Goal: Task Accomplishment & Management: Use online tool/utility

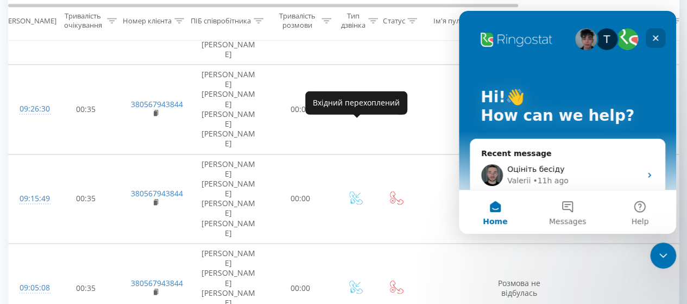
click at [654, 34] on icon "Close" at bounding box center [655, 38] width 9 height 9
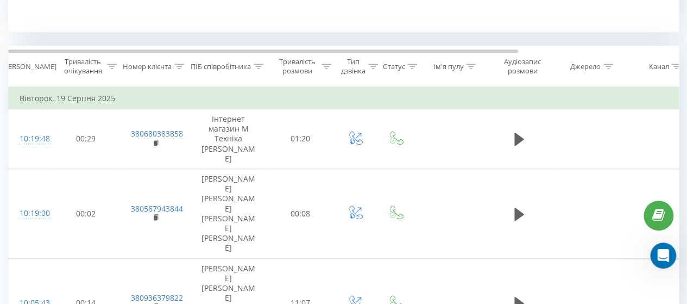
scroll to position [271, 0]
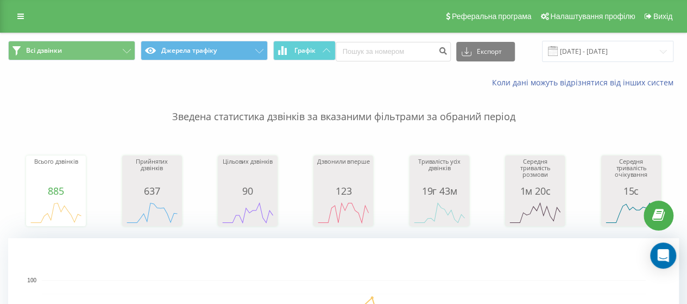
click at [552, 51] on span at bounding box center [553, 51] width 10 height 10
click at [572, 48] on input "15.07.2025 - 15.08.2025" at bounding box center [607, 51] width 131 height 21
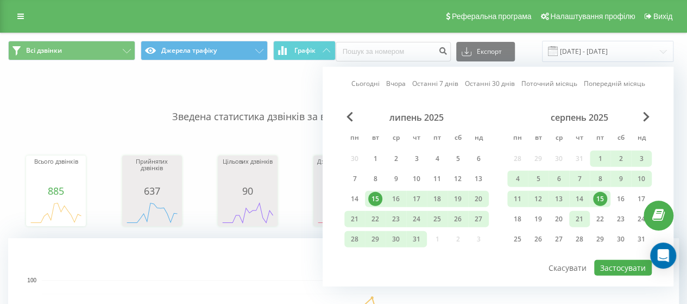
click at [583, 212] on div "21" at bounding box center [579, 219] width 14 height 14
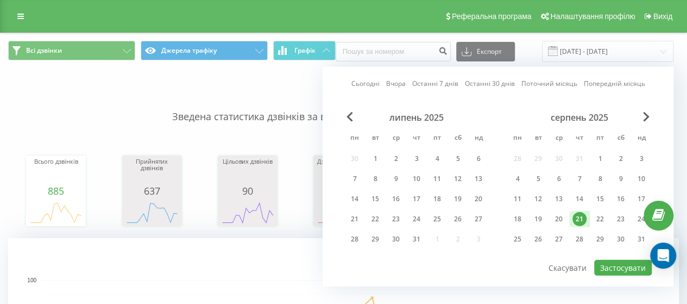
click at [370, 81] on link "Сьогодні" at bounding box center [365, 83] width 28 height 10
click at [625, 260] on button "Застосувати" at bounding box center [623, 268] width 58 height 16
type input "21.08.2025 - 21.08.2025"
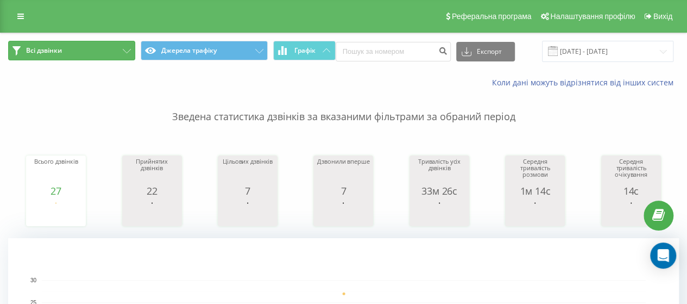
click at [15, 47] on icon at bounding box center [16, 50] width 8 height 9
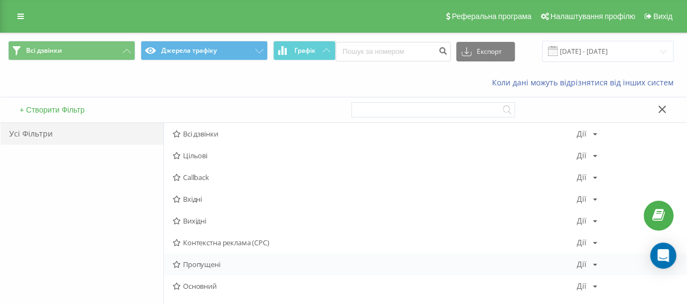
click at [193, 266] on span "Пропущені" at bounding box center [375, 264] width 404 height 8
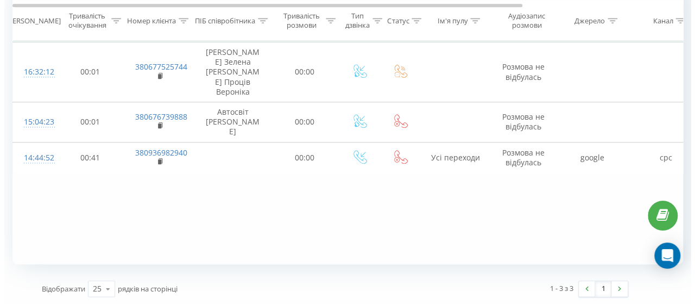
scroll to position [435, 0]
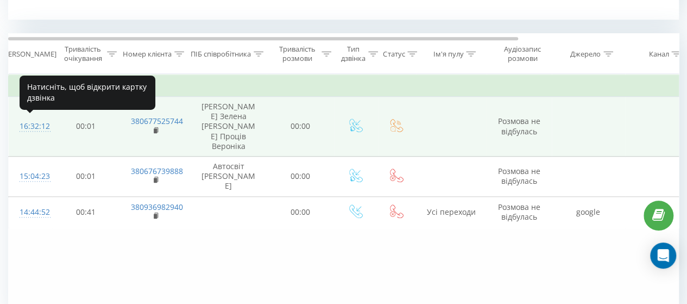
click at [35, 125] on div "16:32:12" at bounding box center [31, 126] width 22 height 21
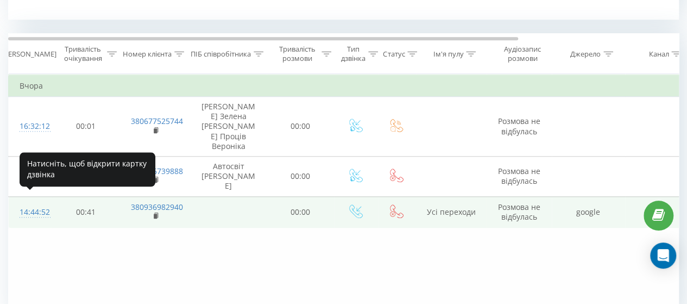
click at [35, 201] on div "14:44:52" at bounding box center [31, 211] width 22 height 21
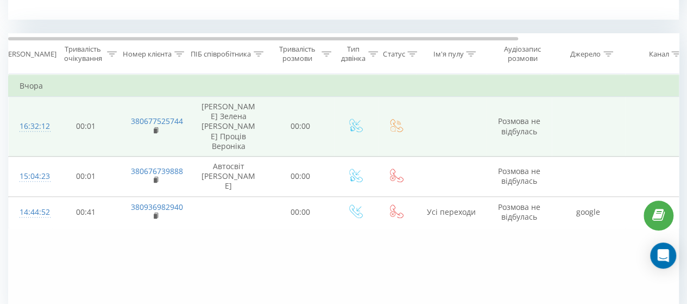
drag, startPoint x: 153, startPoint y: 117, endPoint x: 108, endPoint y: 139, distance: 50.3
click at [108, 139] on td "00:01" at bounding box center [86, 127] width 68 height 60
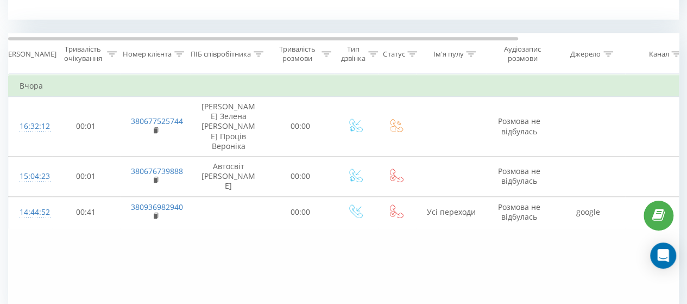
click at [260, 53] on icon at bounding box center [259, 53] width 10 height 5
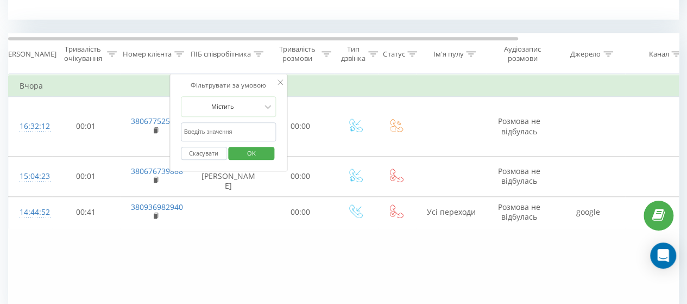
click at [317, 84] on td "Вчора" at bounding box center [449, 86] width 880 height 22
click at [215, 156] on button "Скасувати" at bounding box center [204, 154] width 46 height 14
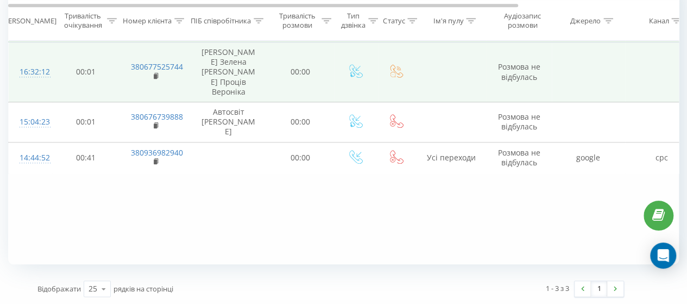
scroll to position [435, 0]
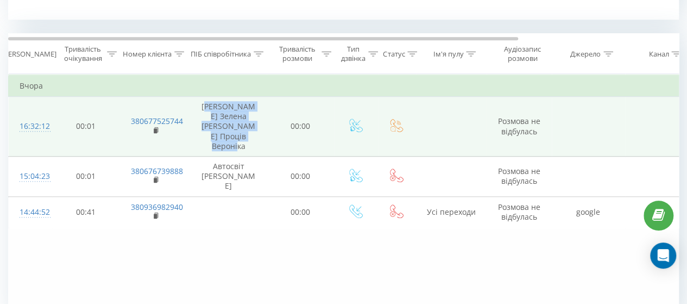
drag, startPoint x: 213, startPoint y: 103, endPoint x: 242, endPoint y: 142, distance: 49.0
click at [242, 142] on td "Салон Мілє Зелена Кріль Роксолана Проців Вероніка" at bounding box center [229, 127] width 76 height 60
drag, startPoint x: 206, startPoint y: 103, endPoint x: 247, endPoint y: 150, distance: 62.8
click at [247, 150] on td "Салон Мілє Зелена Кріль Роксолана Проців Вероніка" at bounding box center [229, 127] width 76 height 60
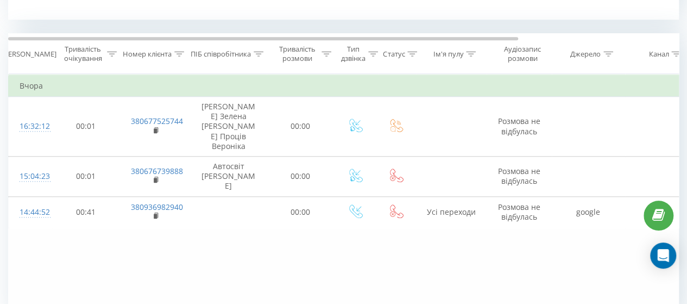
click at [258, 55] on icon at bounding box center [259, 53] width 10 height 5
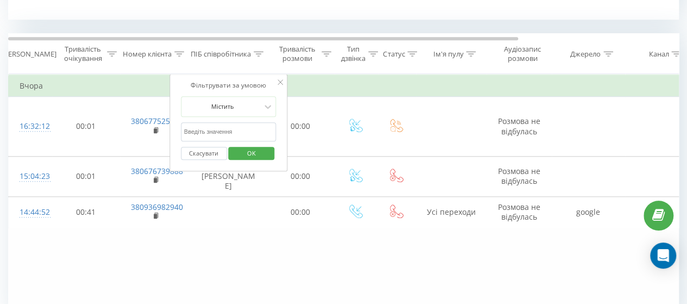
paste input "buchhalter@krona.lviv.ua"
click at [277, 78] on div "Фільтрувати за умовою Містить buchhalter@krona.lviv.ua Скасувати OK" at bounding box center [228, 123] width 118 height 98
click at [199, 149] on button "Скасувати" at bounding box center [204, 154] width 46 height 14
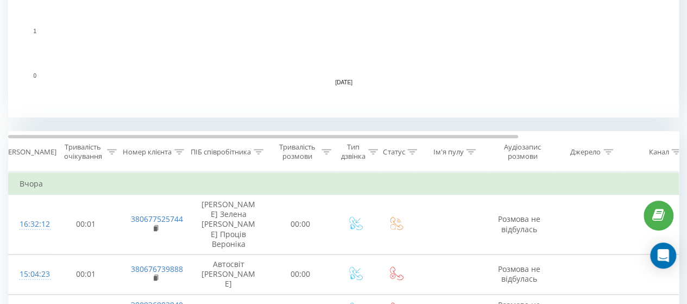
scroll to position [490, 0]
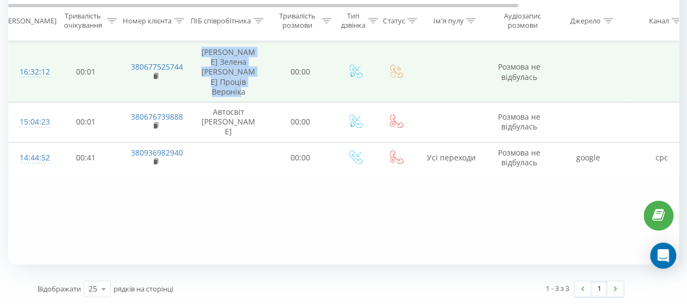
drag, startPoint x: 207, startPoint y: 49, endPoint x: 249, endPoint y: 91, distance: 58.7
click at [249, 91] on td "Салон Мілє Зелена Кріль Роксолана Проців Вероніка" at bounding box center [229, 72] width 76 height 60
copy td "Салон Мілє Зелена Кріль Роксолана Проців Вероніка"
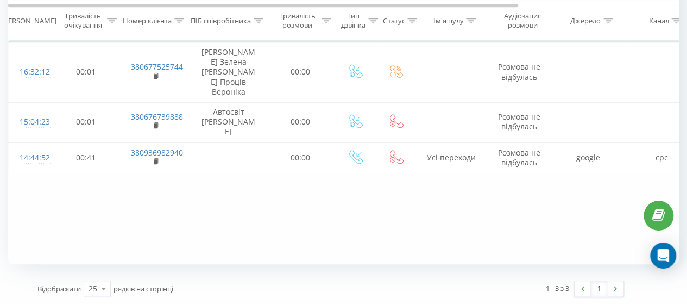
click at [258, 17] on icon at bounding box center [259, 19] width 10 height 5
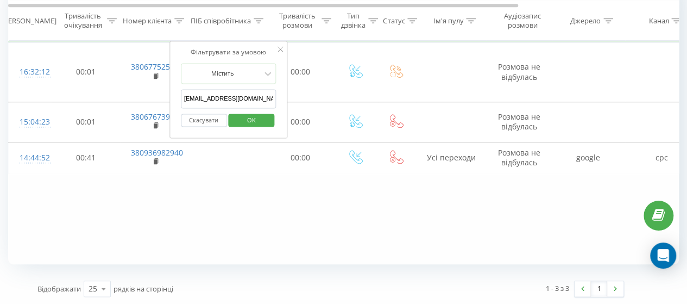
paste input "Салон Мілє Зелена Кріль Роксолана Проців Вероніка"
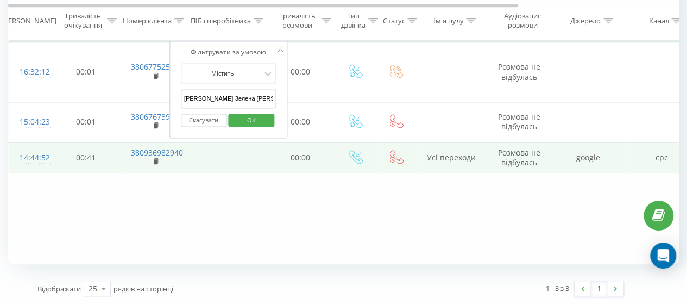
scroll to position [0, 59]
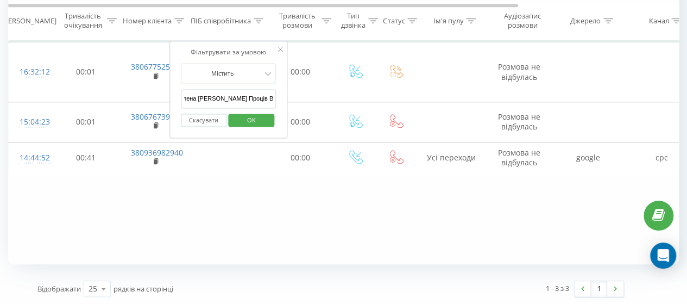
type input "Салон Мілє Зелена Кріль Роксолана Проців Вероніка"
click at [251, 116] on span "OK" at bounding box center [251, 119] width 30 height 17
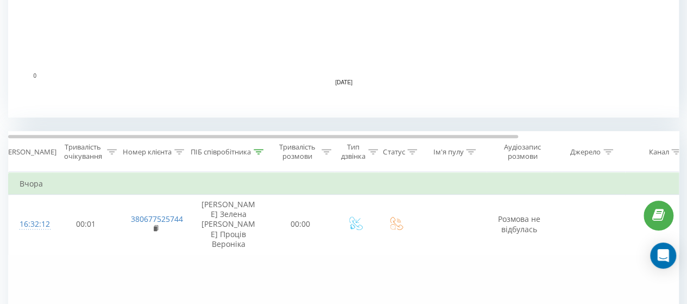
scroll to position [490, 0]
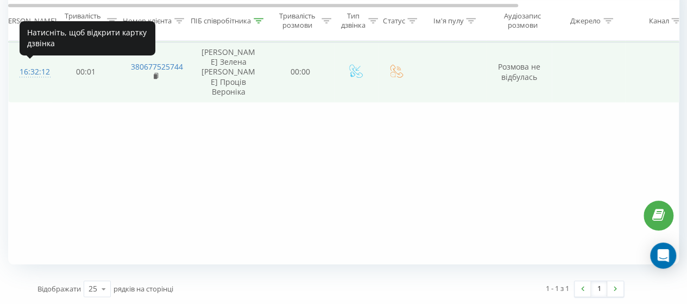
click at [27, 65] on div "16:32:12" at bounding box center [31, 71] width 22 height 21
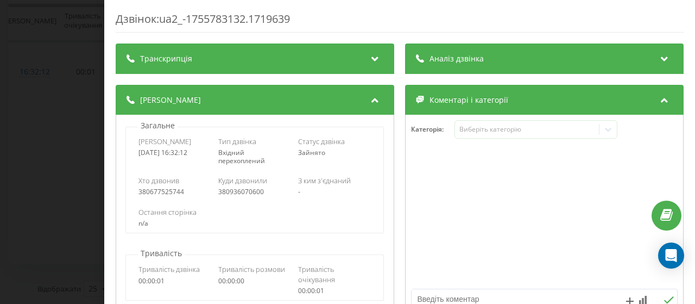
click at [369, 59] on icon at bounding box center [374, 57] width 13 height 11
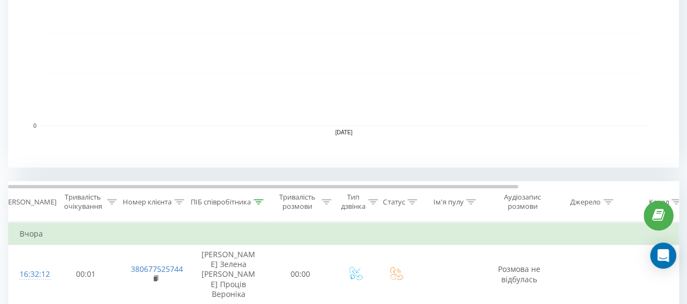
scroll to position [380, 0]
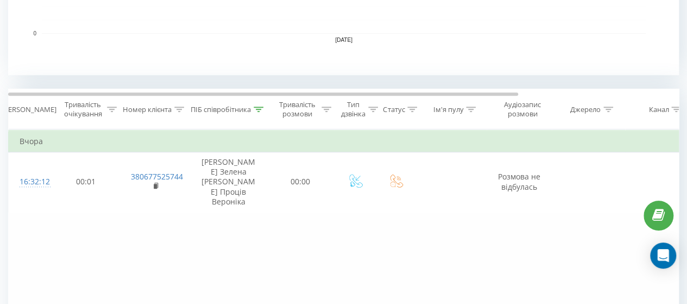
click at [262, 107] on icon at bounding box center [259, 108] width 10 height 5
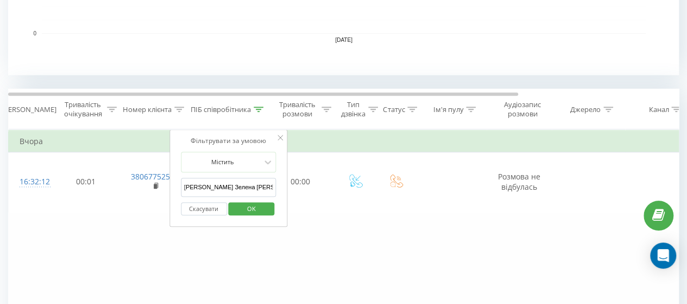
click at [187, 211] on button "Скасувати" at bounding box center [204, 209] width 46 height 14
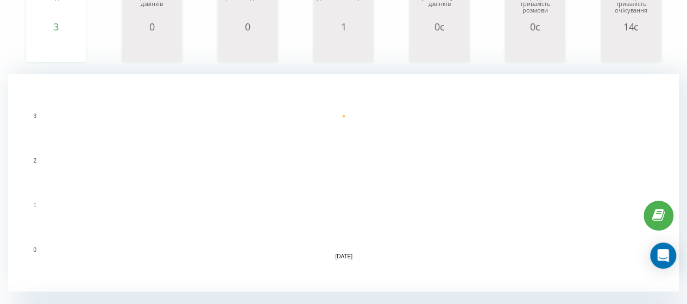
scroll to position [1, 0]
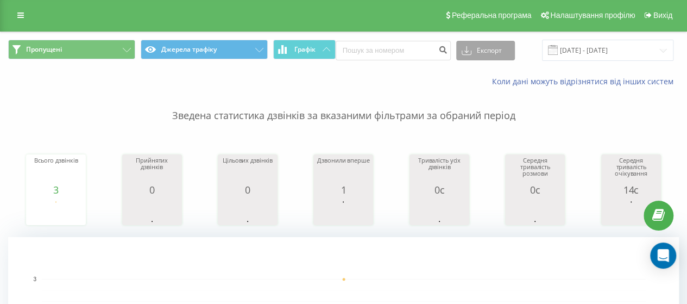
click at [494, 41] on button "Експорт" at bounding box center [485, 51] width 59 height 20
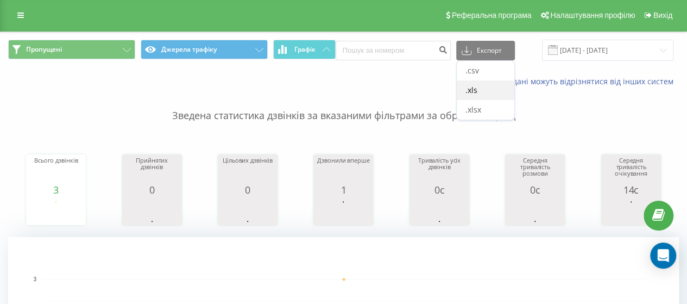
click at [477, 90] on span ".xls" at bounding box center [471, 90] width 12 height 10
